Goal: Navigation & Orientation: Find specific page/section

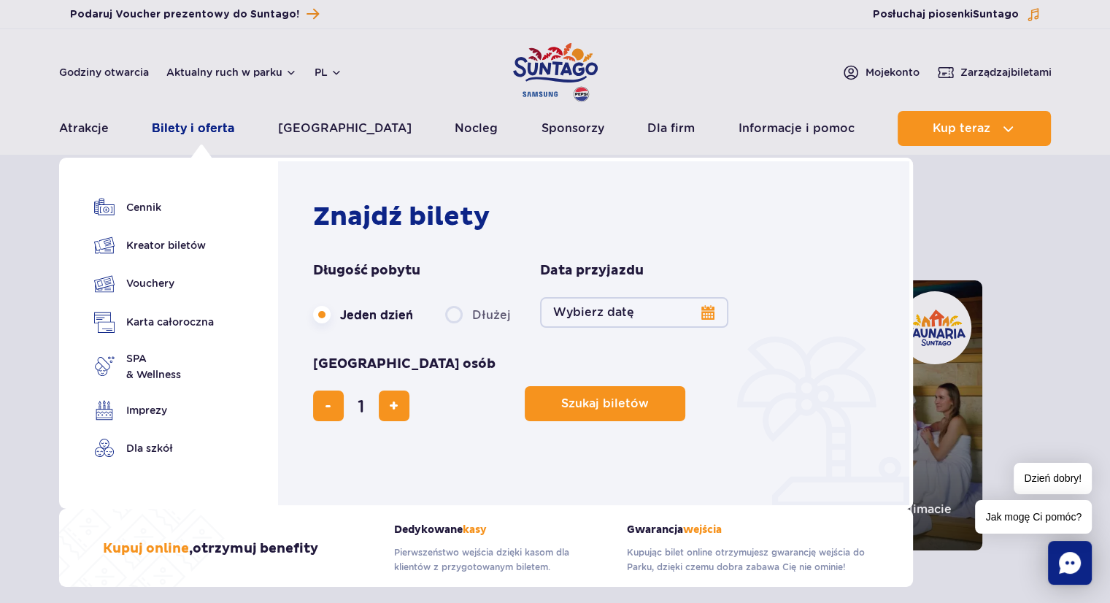
click at [192, 129] on link "Bilety i oferta" at bounding box center [193, 128] width 82 height 35
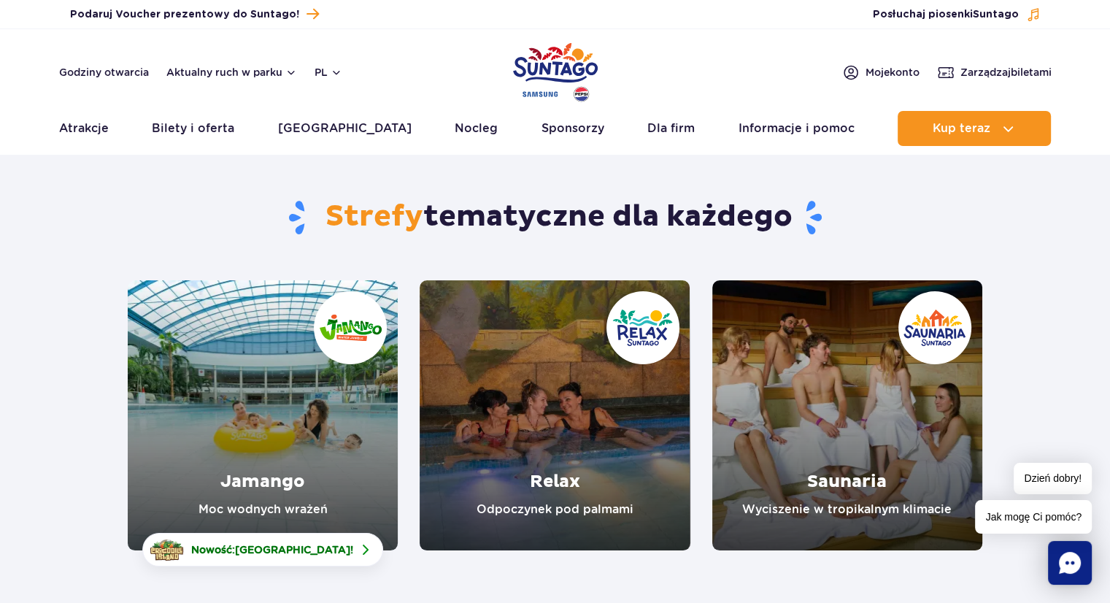
click at [550, 78] on img "Park of Poland" at bounding box center [555, 72] width 85 height 67
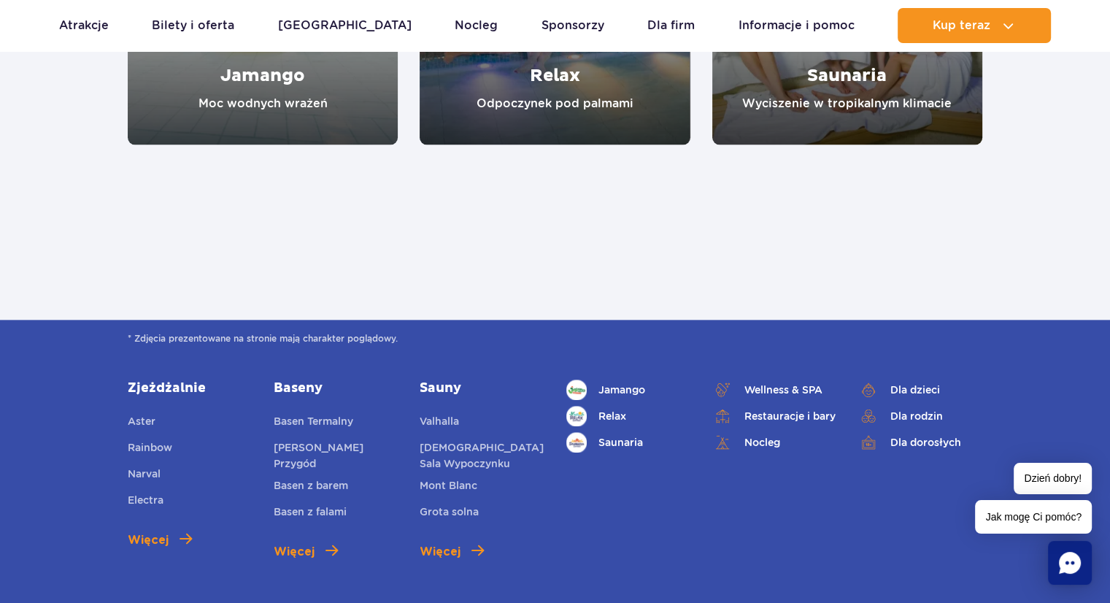
scroll to position [1605, 0]
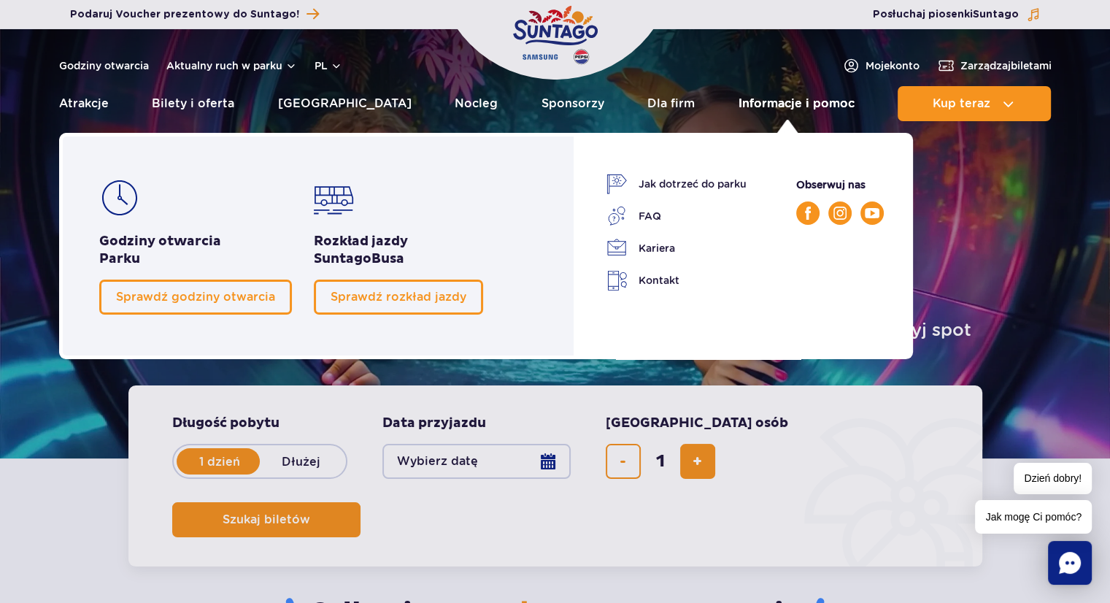
click at [776, 102] on link "Informacje i pomoc" at bounding box center [796, 103] width 116 height 35
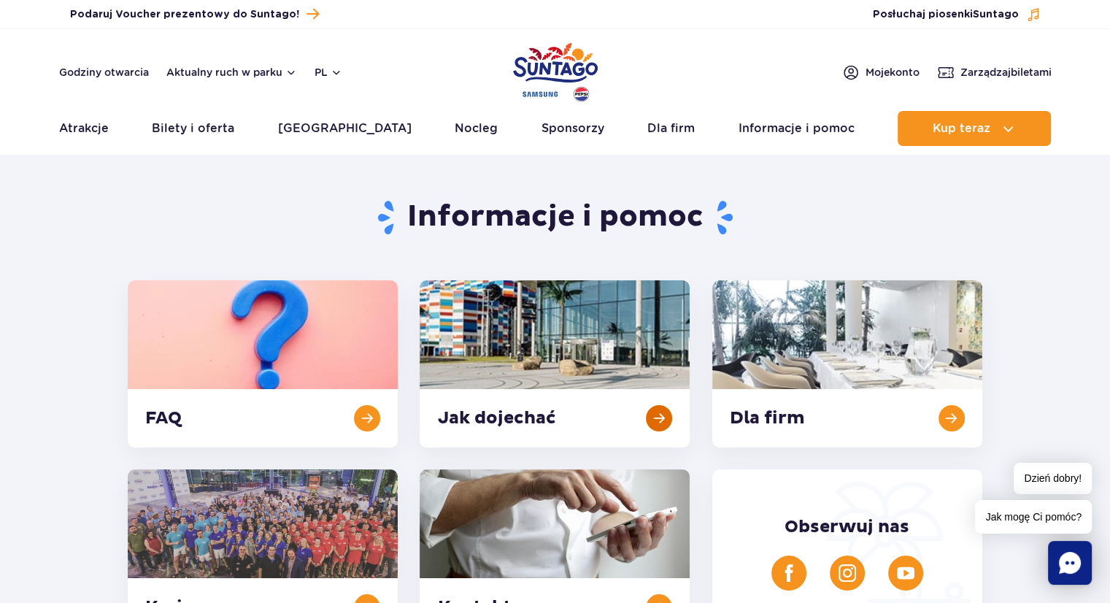
click at [515, 403] on link at bounding box center [555, 363] width 270 height 167
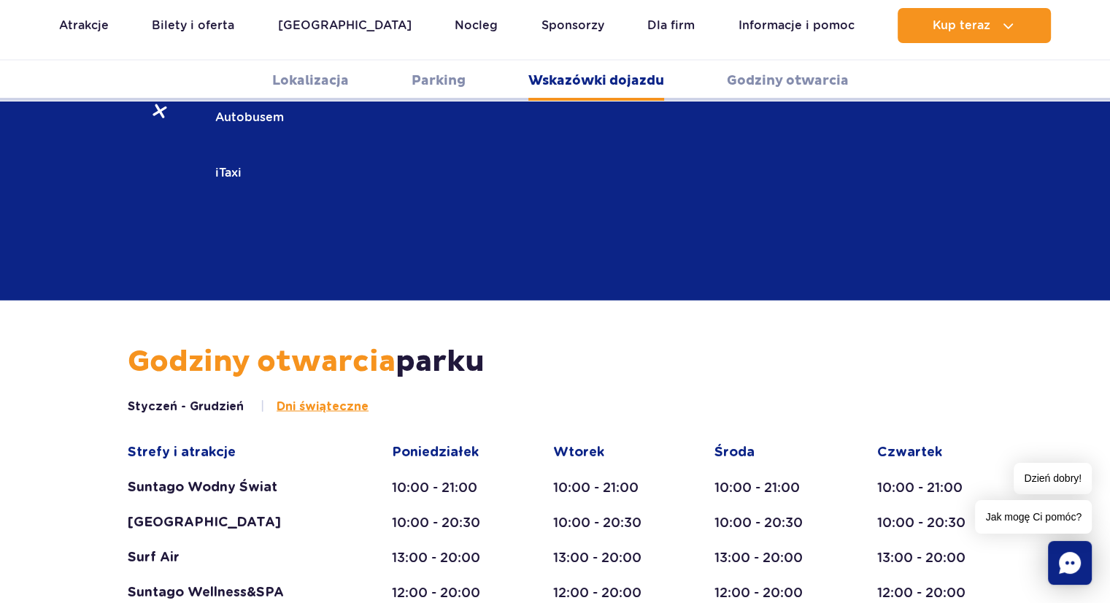
scroll to position [2379, 0]
